Goal: Use online tool/utility

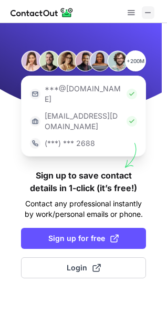
click at [145, 9] on span at bounding box center [148, 12] width 8 height 8
